Goal: Task Accomplishment & Management: Manage account settings

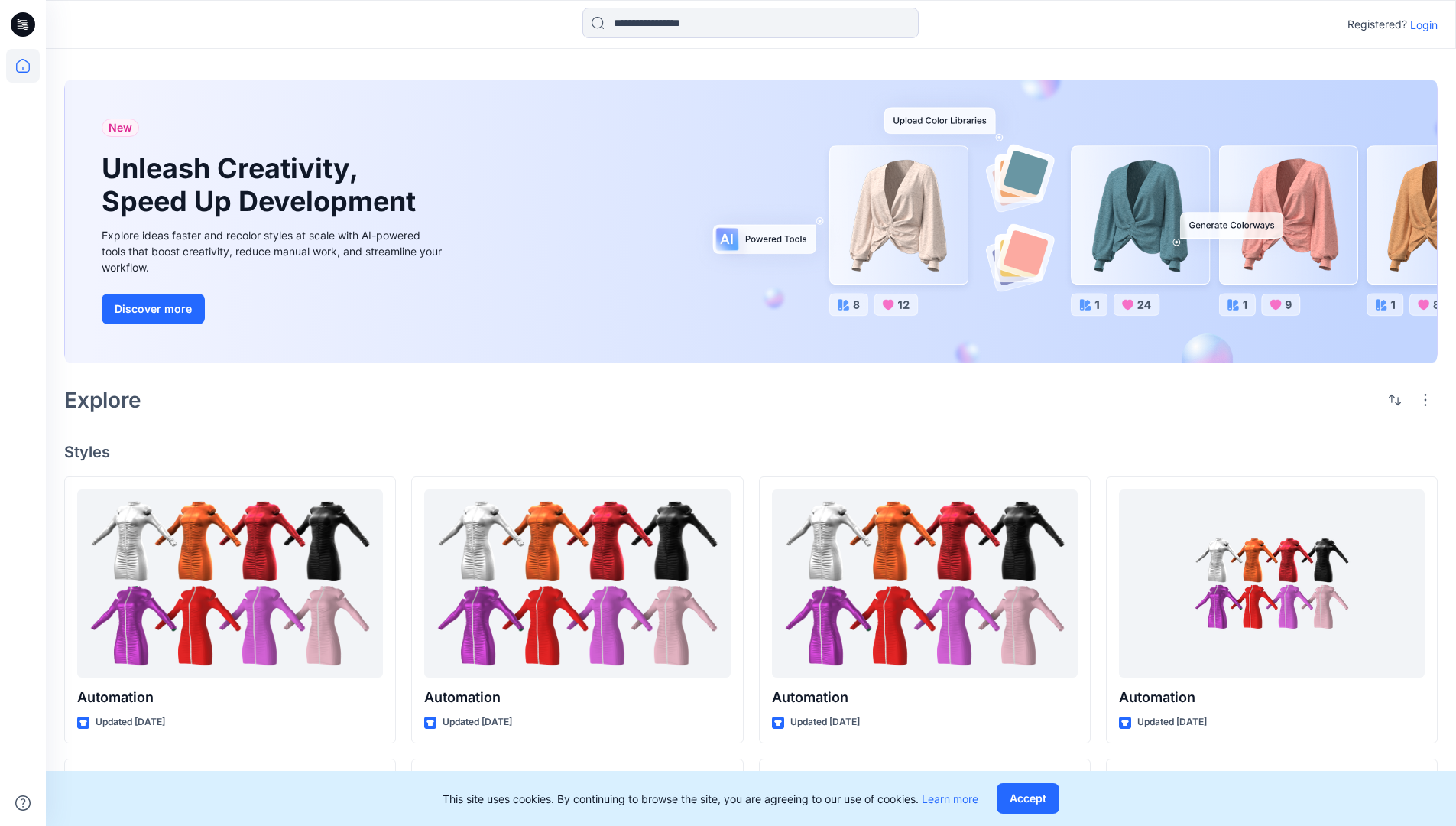
click at [1425, 24] on p "Login" at bounding box center [1424, 25] width 28 height 16
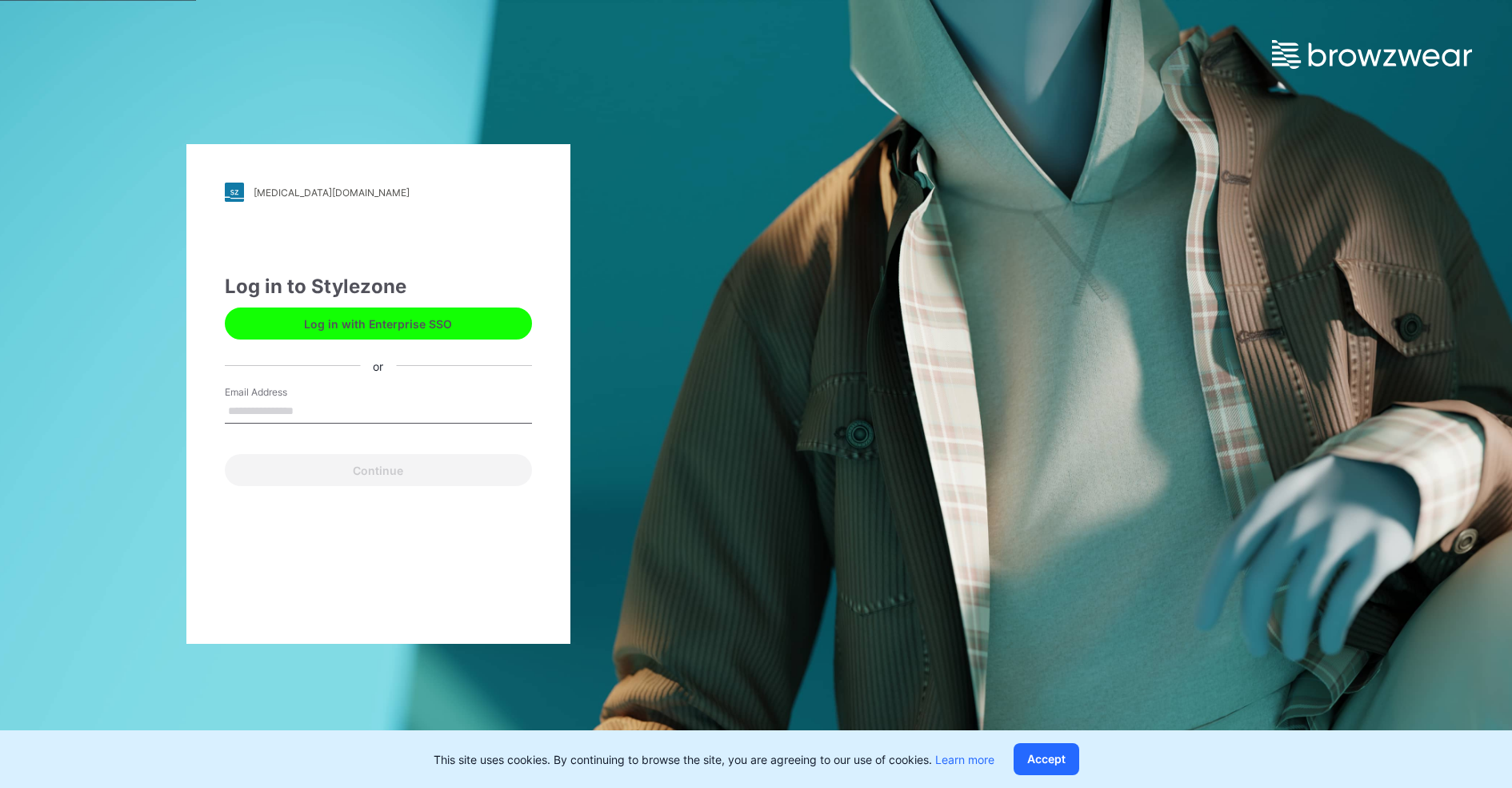
click at [262, 408] on input "Email Address" at bounding box center [378, 412] width 307 height 24
type input "**********"
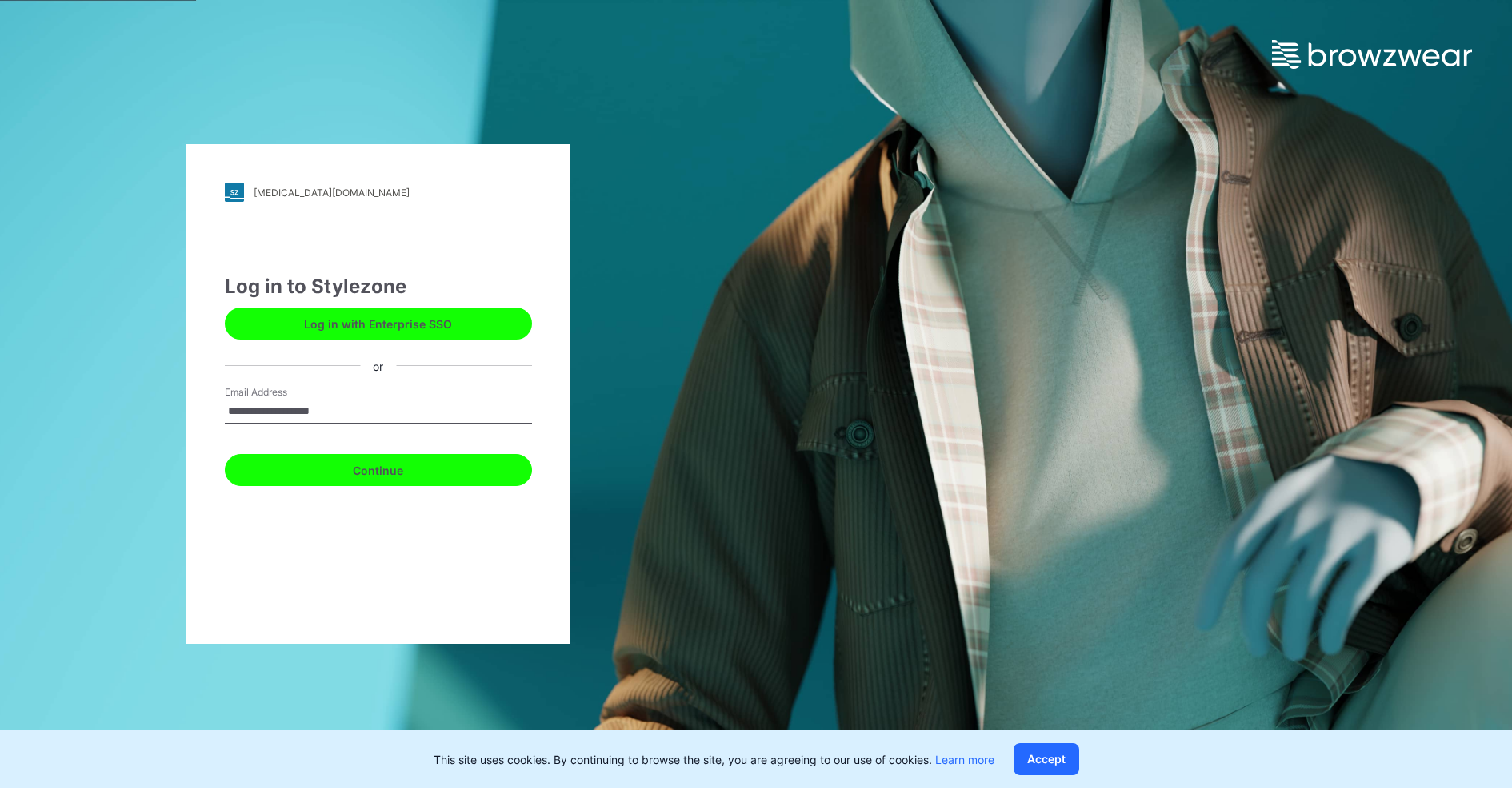
click at [344, 483] on button "Continue" at bounding box center [378, 470] width 307 height 32
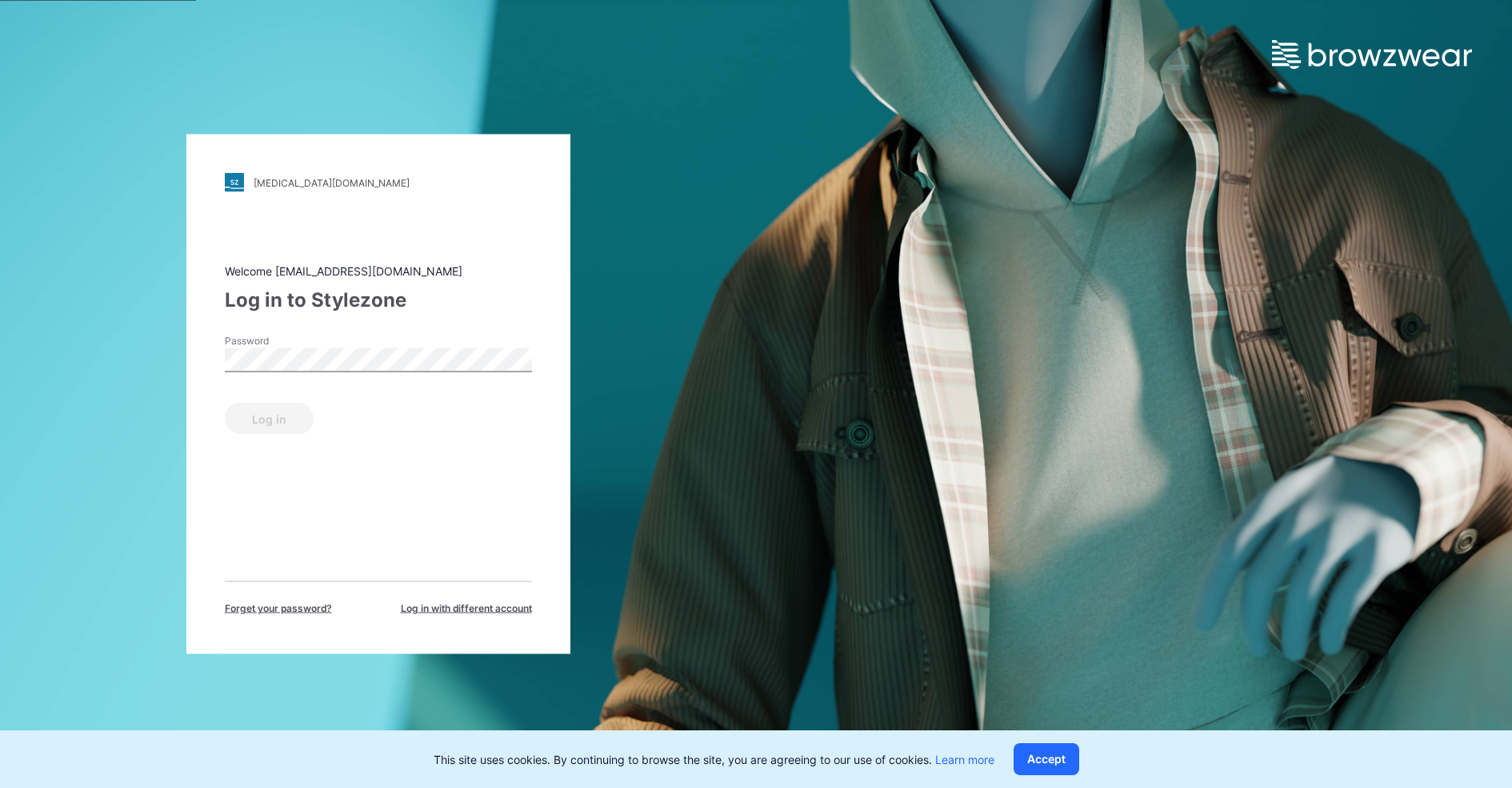
click at [296, 608] on span "Forget your password?" at bounding box center [278, 608] width 108 height 15
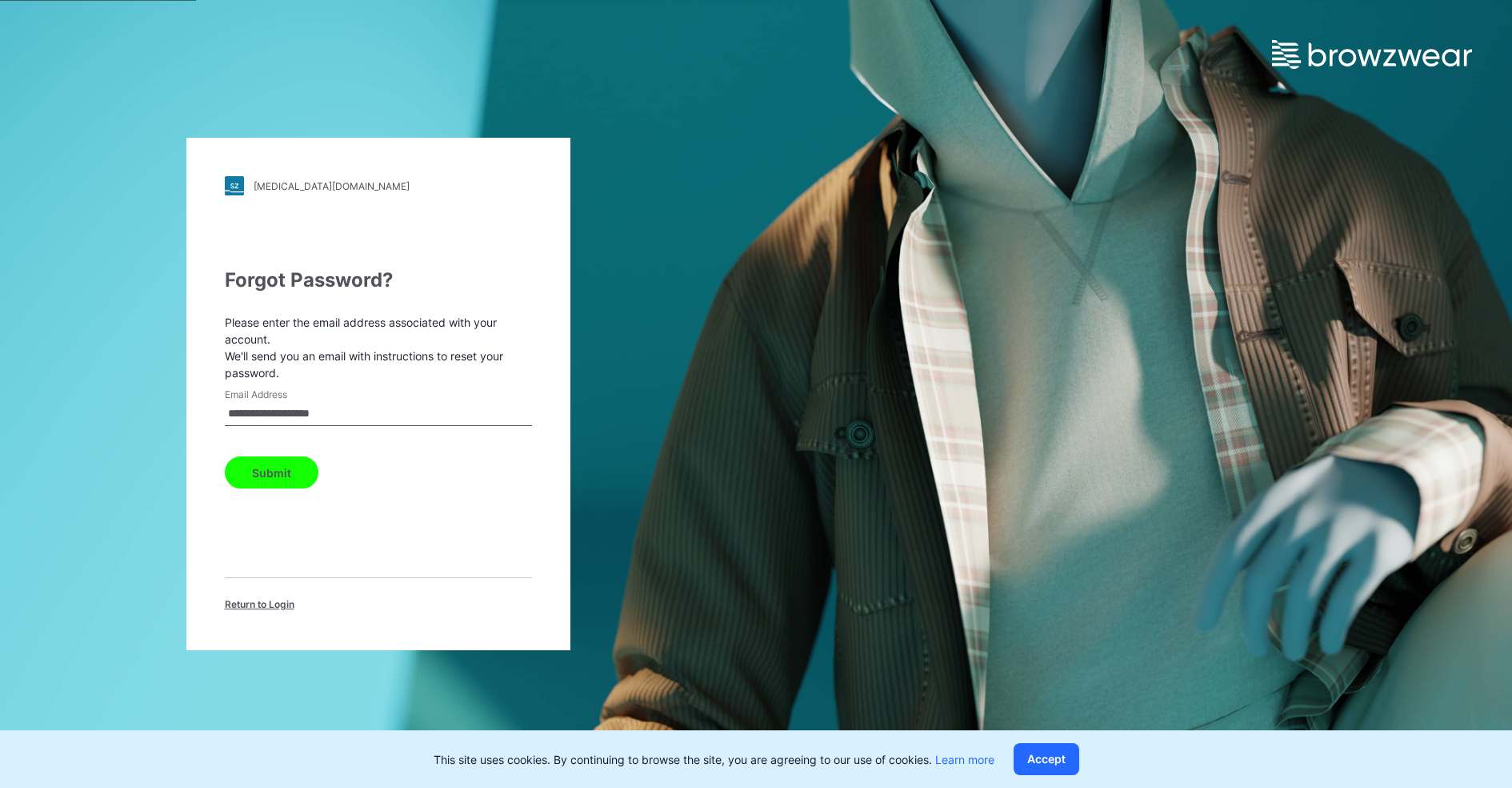
click at [242, 606] on span "Return to Login" at bounding box center [259, 604] width 70 height 15
